Goal: Task Accomplishment & Management: Complete application form

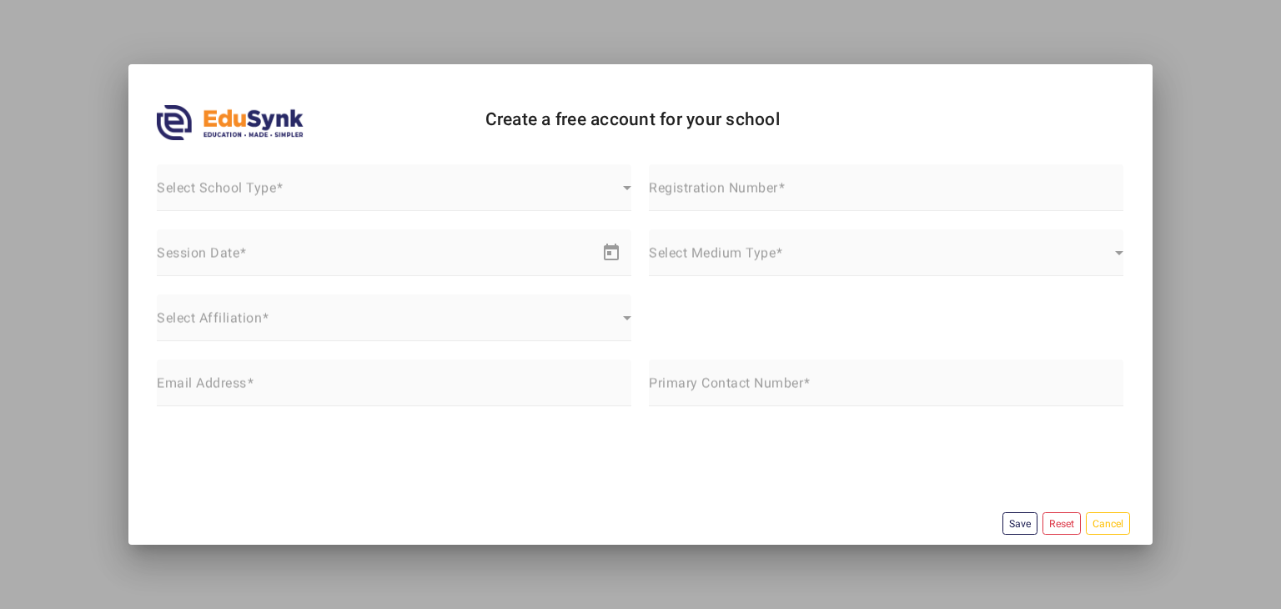
scroll to position [50, 0]
click at [375, 189] on mat-form-field "Select School Type Select School Type" at bounding box center [394, 196] width 475 height 65
click at [427, 190] on mat-form-field "Select School Type Select School Type" at bounding box center [394, 196] width 475 height 65
click at [507, 266] on div "Start date – End date" at bounding box center [372, 259] width 431 height 20
click at [604, 259] on mat-datepicker-toggle at bounding box center [611, 257] width 40 height 16
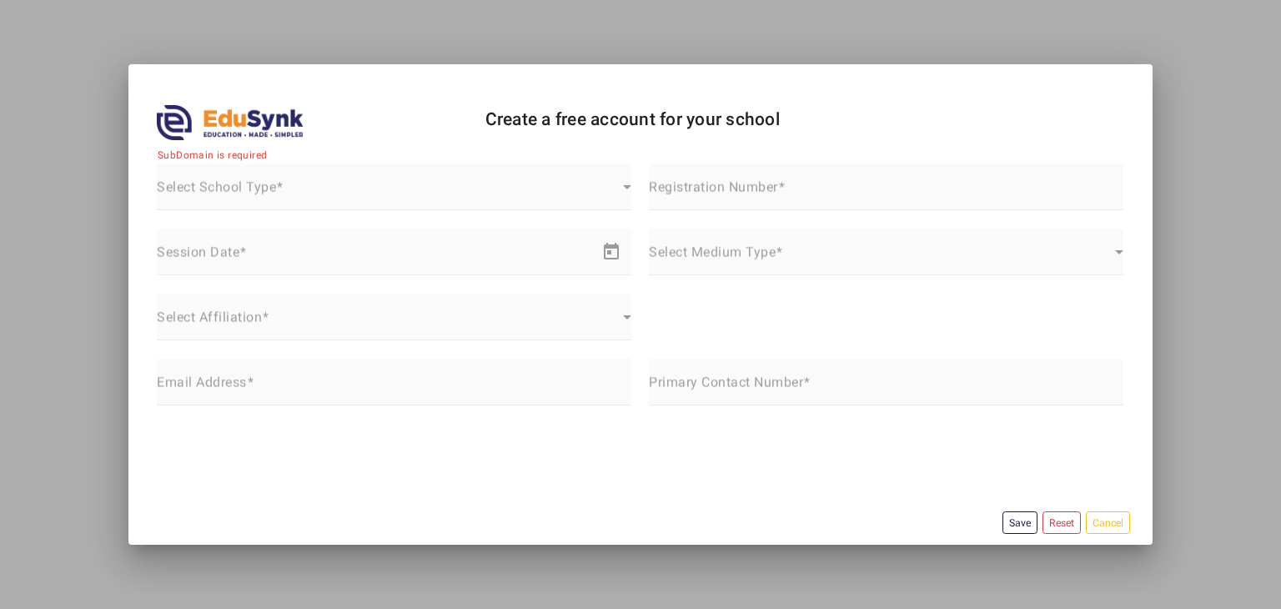
click at [537, 252] on div "Start date – End date" at bounding box center [372, 259] width 431 height 20
click at [600, 307] on mat-form-field "Select Affiliation Select Affiliation" at bounding box center [394, 326] width 475 height 65
click at [511, 310] on mat-form-field "Select Affiliation Select Affiliation" at bounding box center [394, 326] width 475 height 65
click at [647, 460] on re-captcha at bounding box center [476, 456] width 639 height 65
click at [552, 181] on mat-form-field "Select School Type Select School Type" at bounding box center [394, 196] width 475 height 65
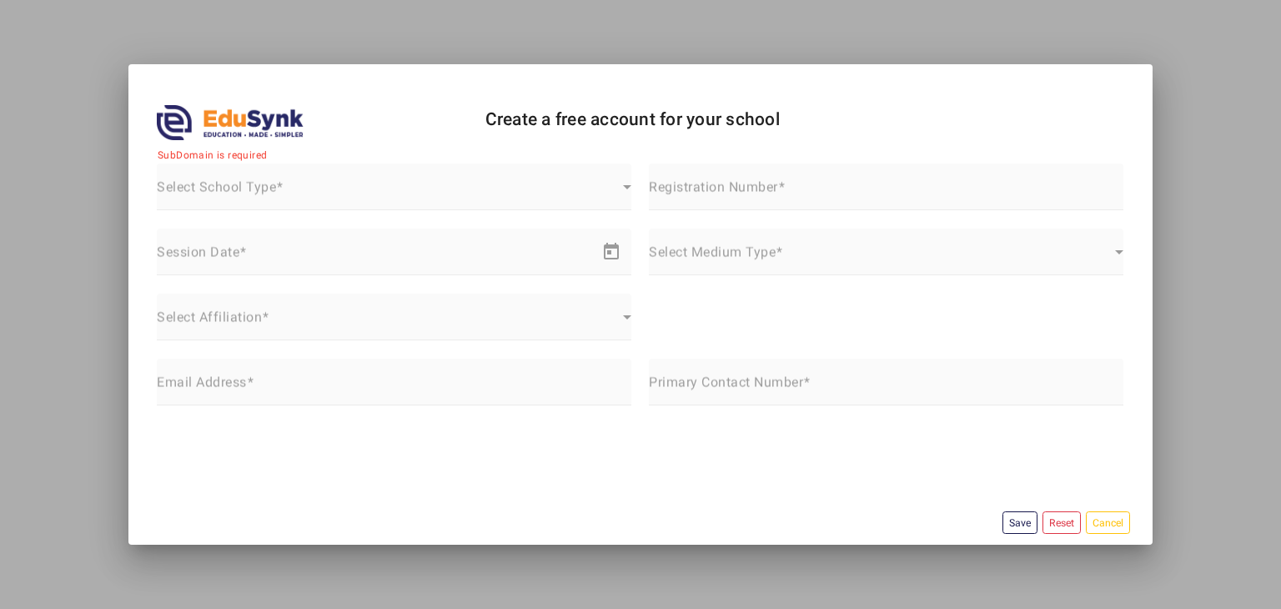
click at [791, 179] on mat-form-field "Registration Number" at bounding box center [886, 196] width 475 height 65
click at [798, 271] on mat-form-field "Select Medium Type Select Medium Type" at bounding box center [886, 261] width 475 height 65
click at [1056, 525] on button "Reset" at bounding box center [1062, 522] width 38 height 23
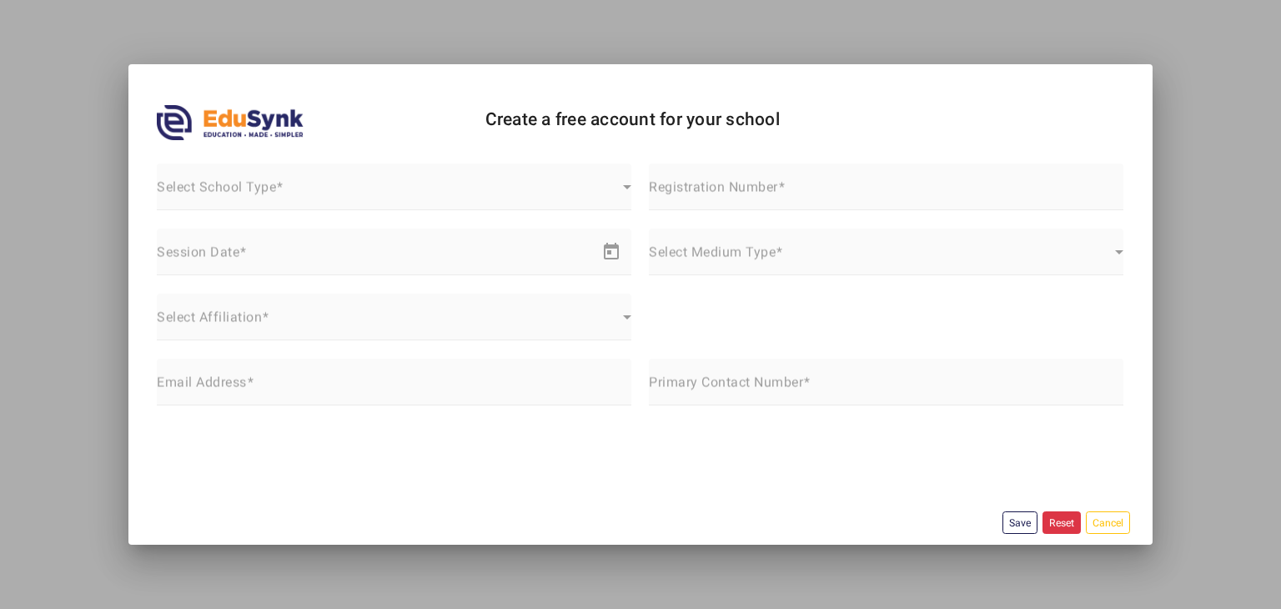
scroll to position [0, 0]
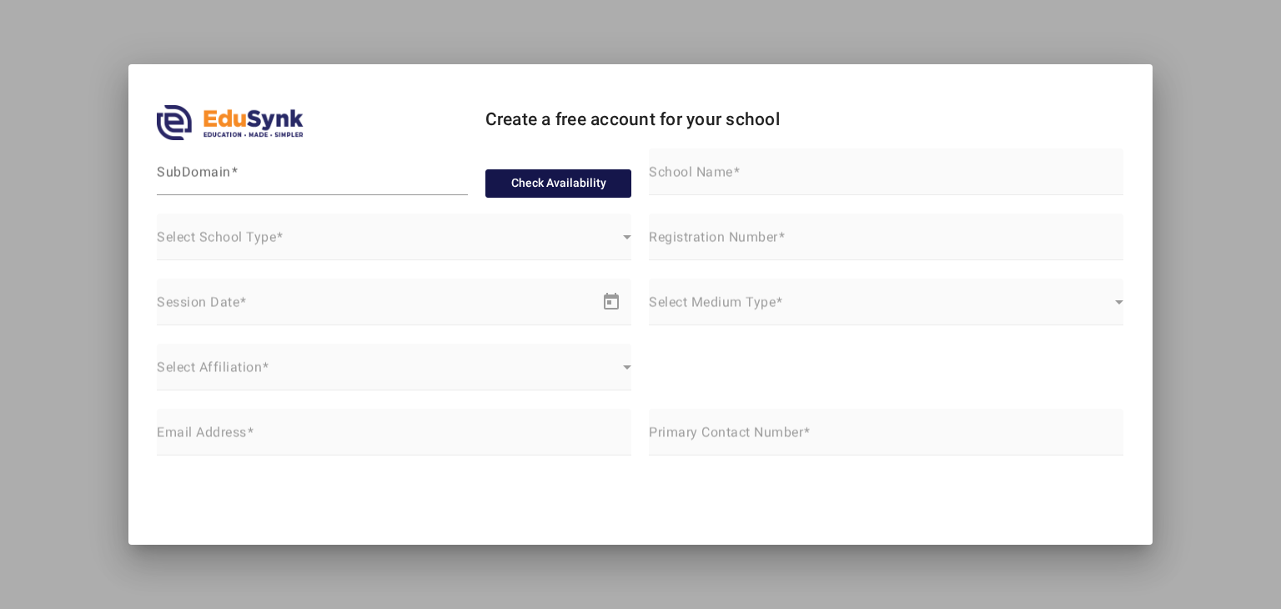
click at [576, 189] on button "Check Availability" at bounding box center [559, 183] width 147 height 28
click at [341, 176] on input "SubDomain" at bounding box center [312, 179] width 311 height 20
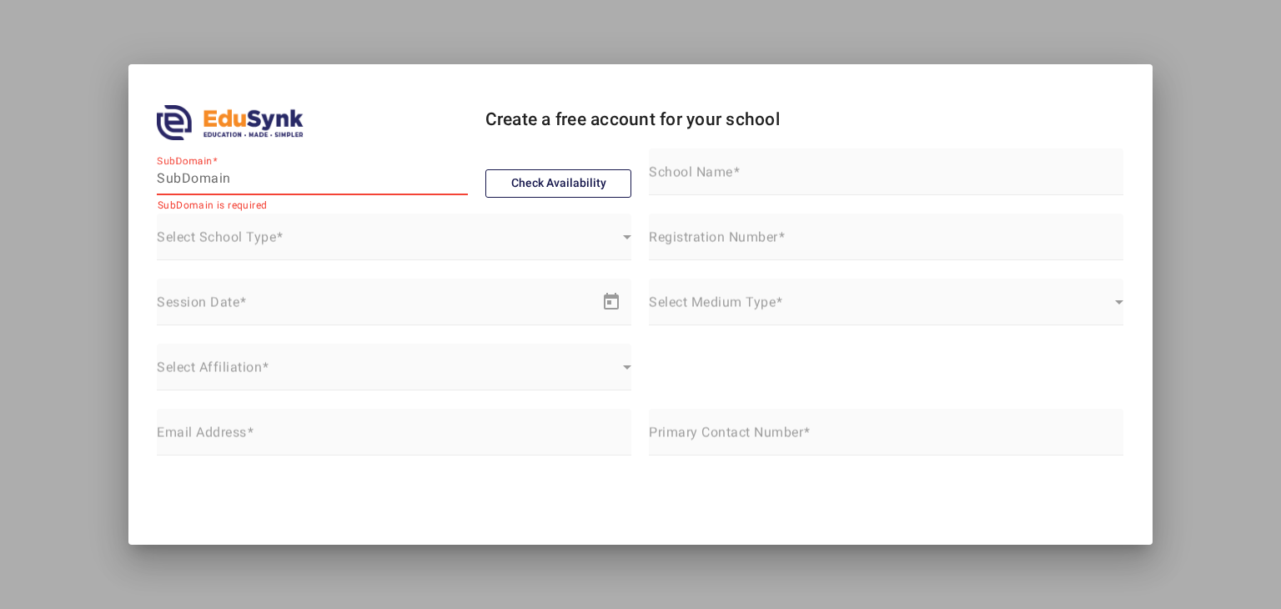
click at [275, 182] on input "SubDomain" at bounding box center [312, 179] width 311 height 20
click at [303, 184] on input "SubDomain" at bounding box center [312, 179] width 311 height 20
type input "test"
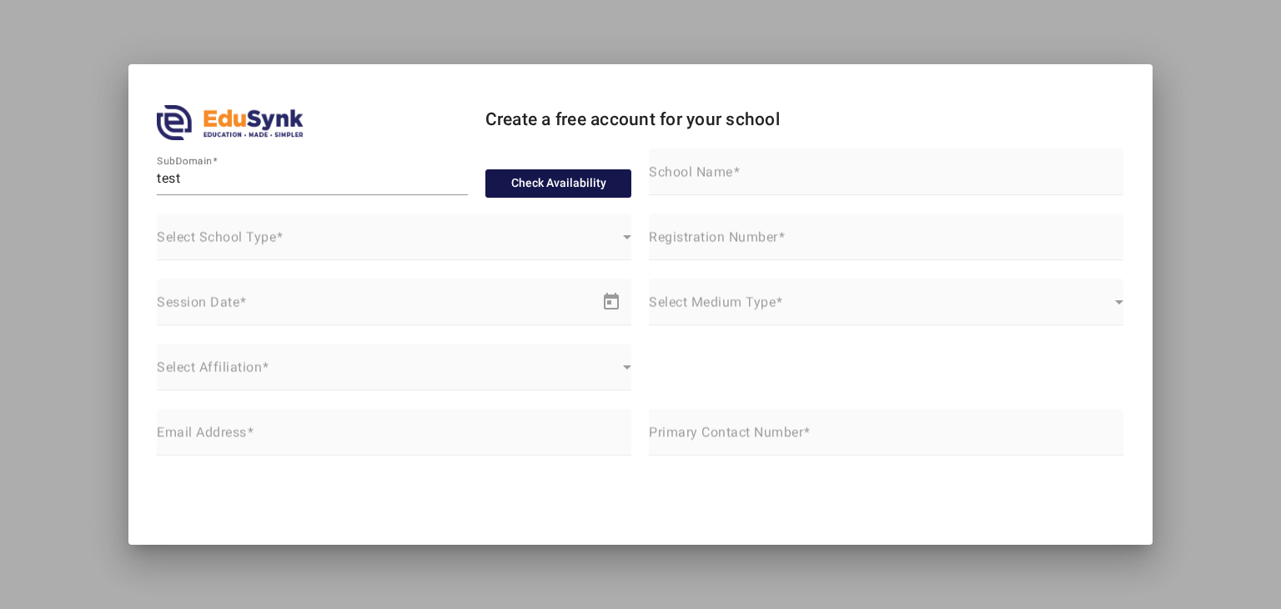
click at [551, 184] on button "Check Availability" at bounding box center [559, 183] width 147 height 28
click at [1231, 65] on div at bounding box center [640, 304] width 1281 height 609
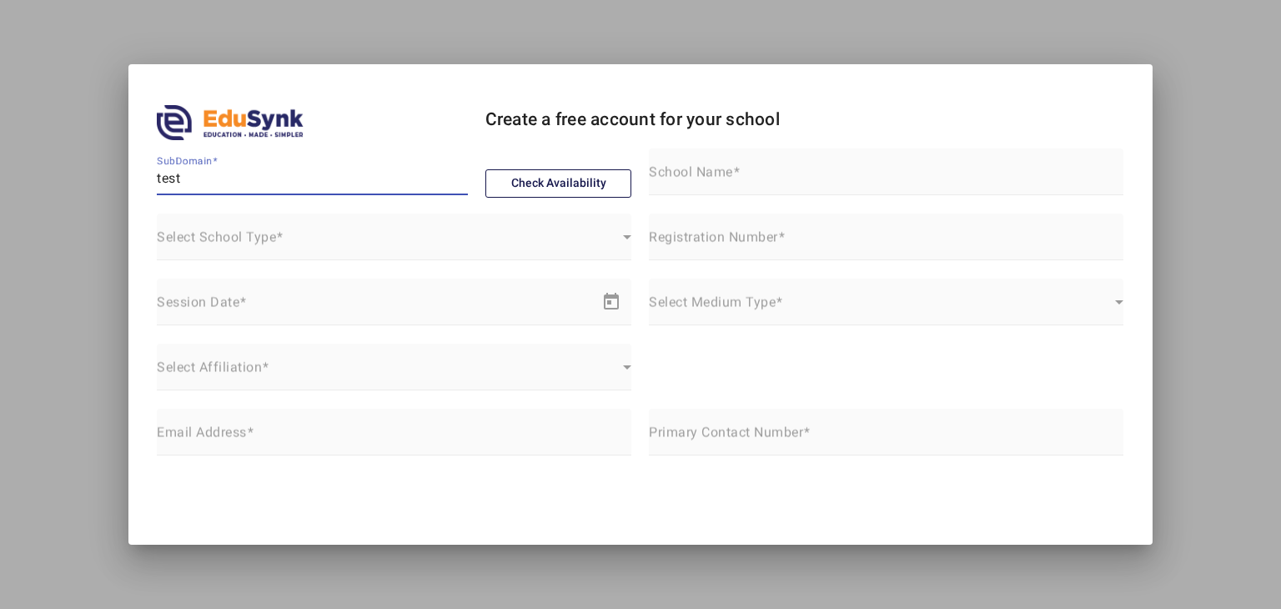
scroll to position [60, 0]
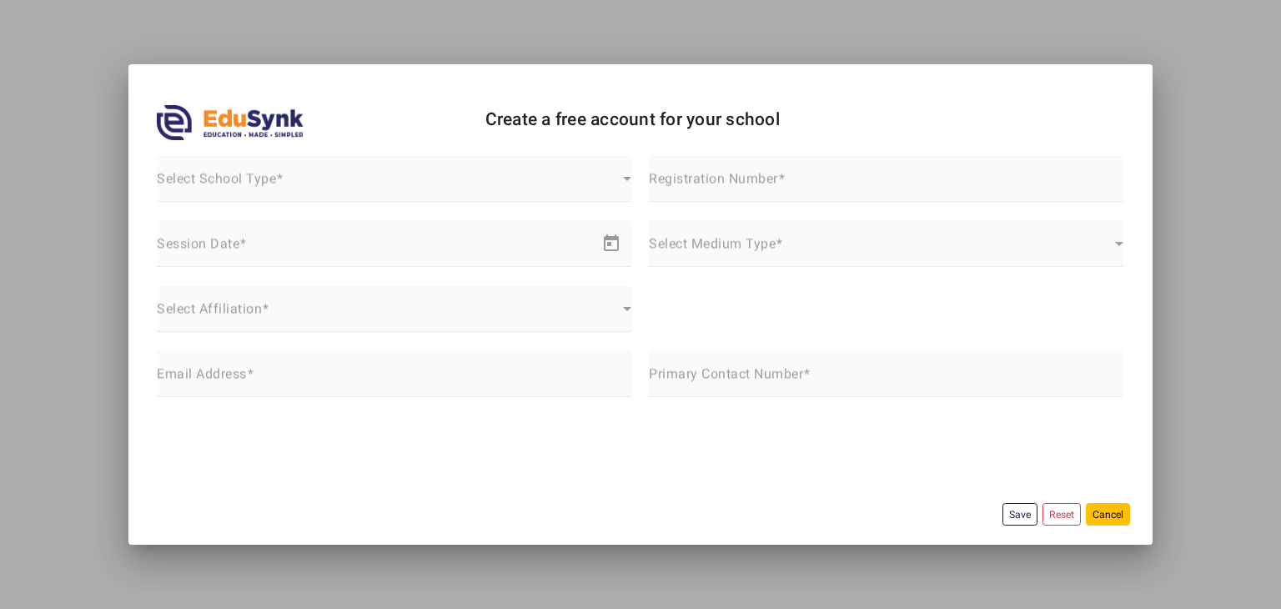
click at [1098, 508] on button "Cancel" at bounding box center [1108, 514] width 44 height 23
